Goal: Information Seeking & Learning: Learn about a topic

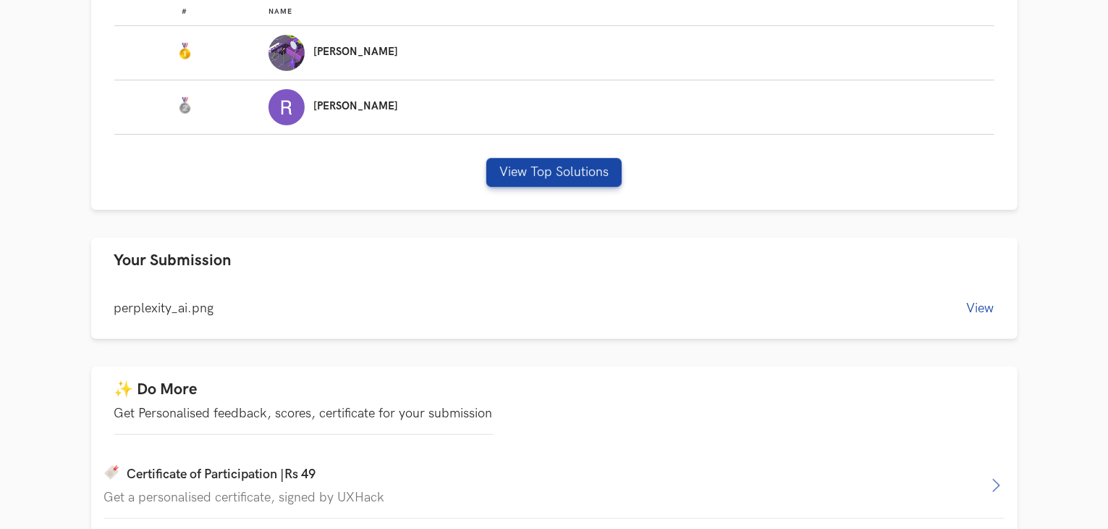
scroll to position [536, 0]
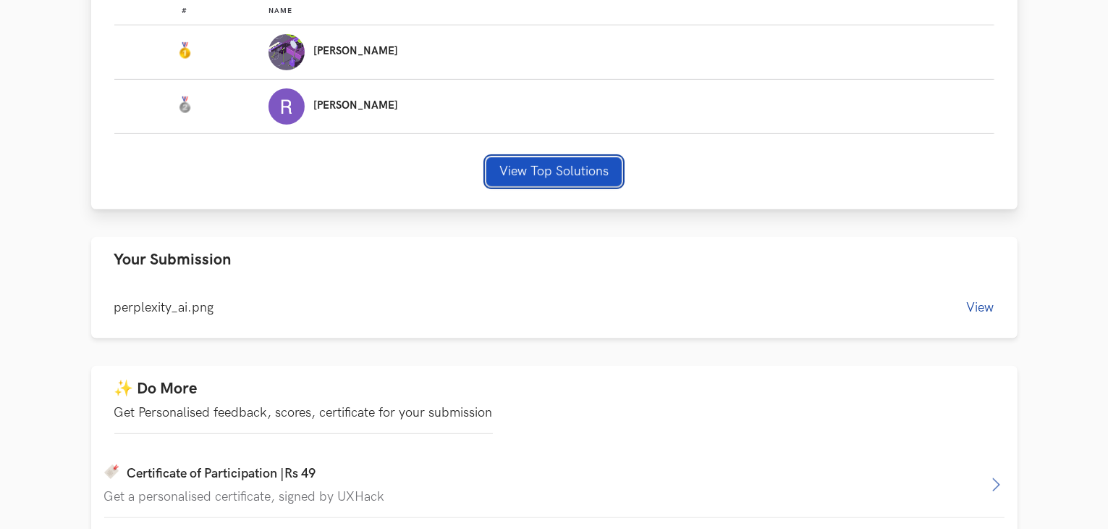
click at [565, 171] on button "View Top Solutions" at bounding box center [554, 171] width 135 height 29
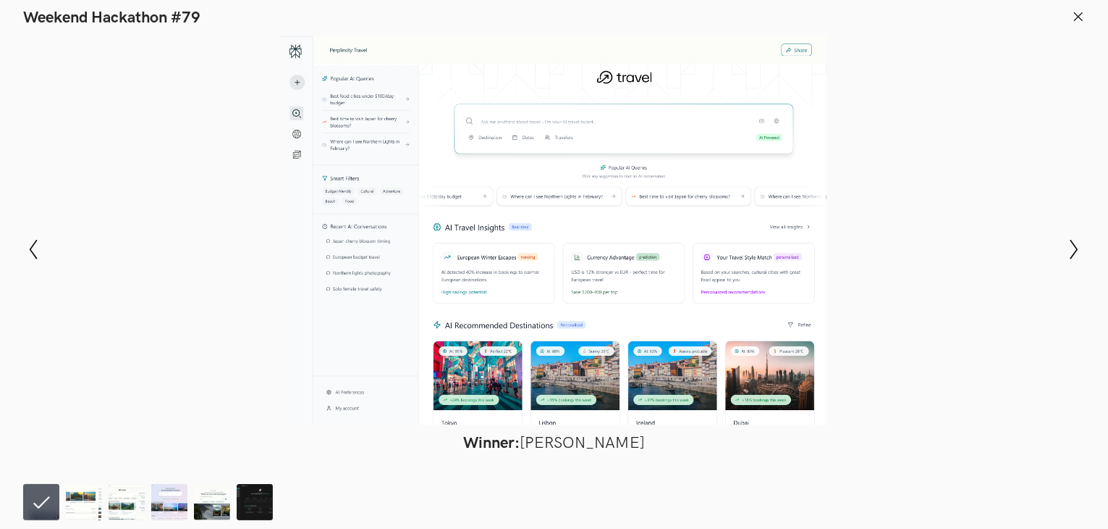
scroll to position [720, 0]
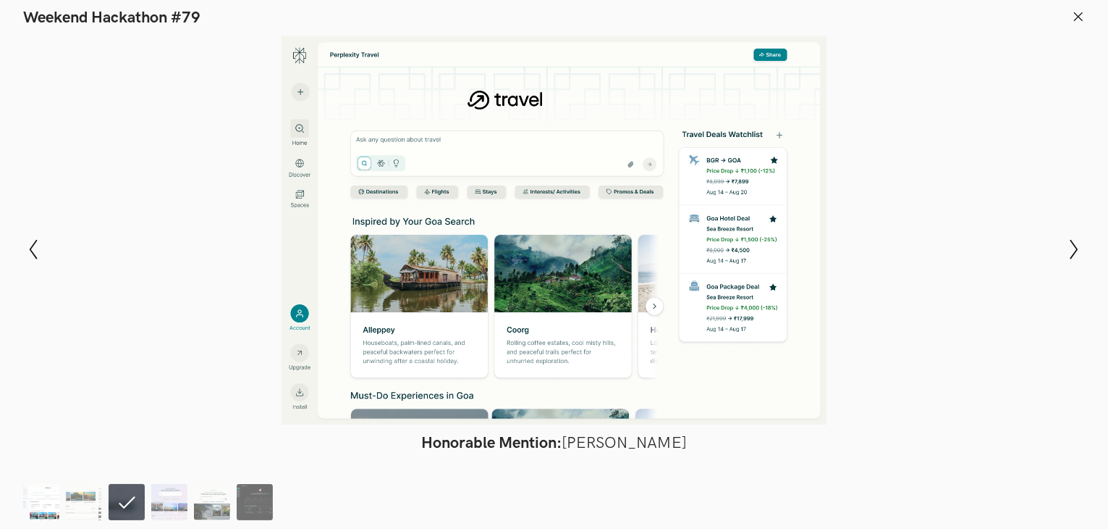
click at [38, 510] on img at bounding box center [41, 502] width 36 height 36
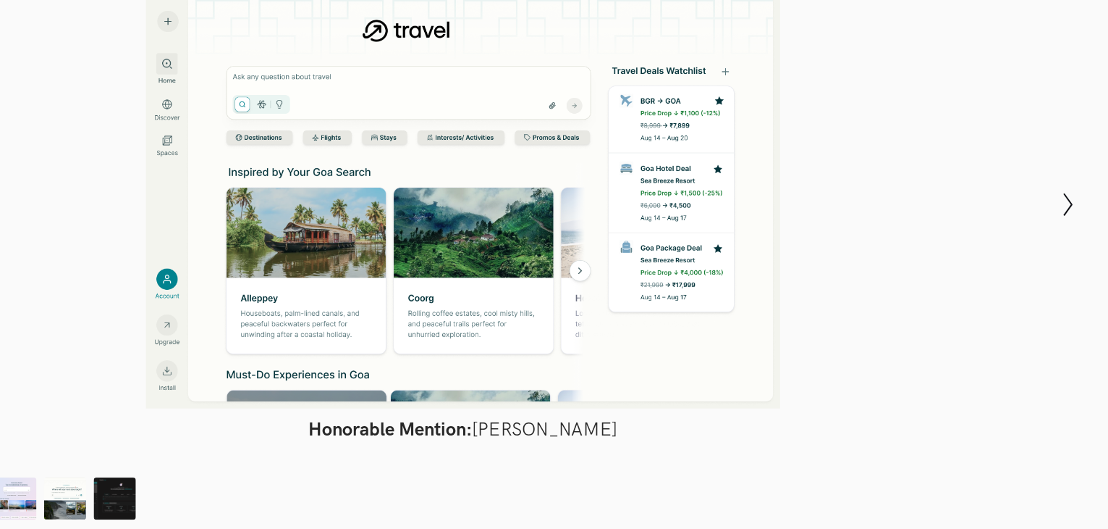
scroll to position [975, 0]
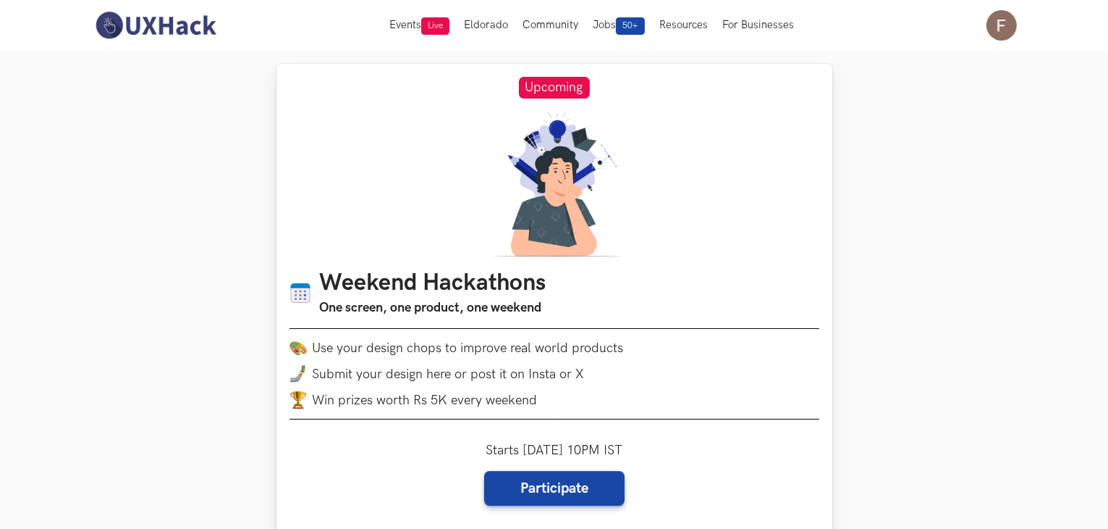
click at [495, 337] on div "Weekend Hackathons One screen, one product, one weekend Use your design chops t…" at bounding box center [555, 349] width 530 height 160
